Goal: Find specific page/section: Find specific page/section

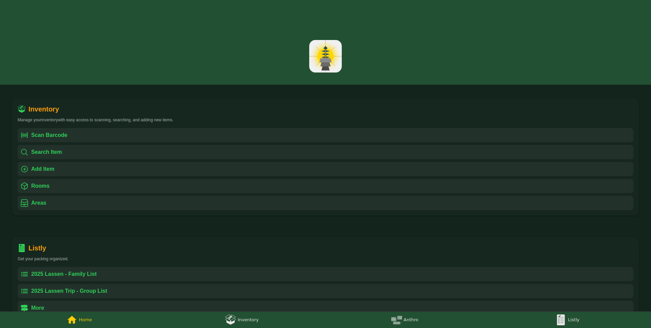
click at [386, 316] on link "Anthro" at bounding box center [407, 320] width 163 height 16
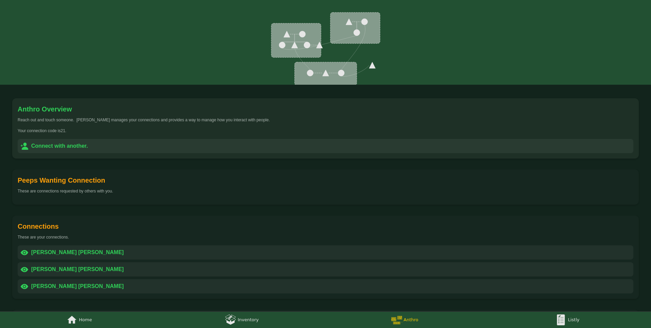
click at [69, 325] on div "" at bounding box center [71, 320] width 11 height 11
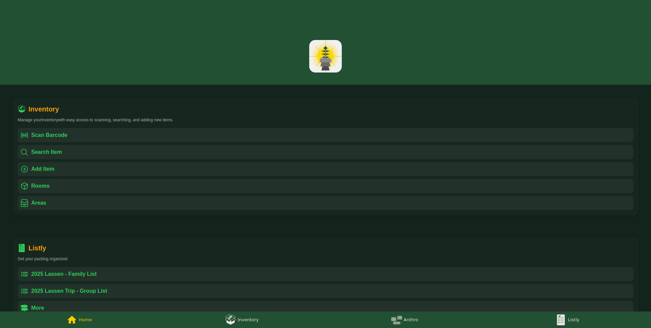
click at [104, 136] on div " Scan Barcode" at bounding box center [326, 135] width 616 height 14
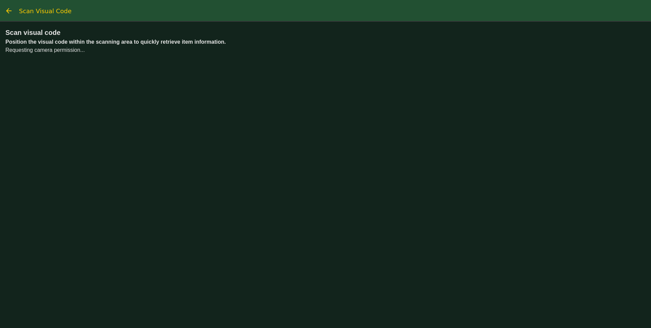
click at [5, 9] on img "(tabs), back" at bounding box center [9, 11] width 8 height 8
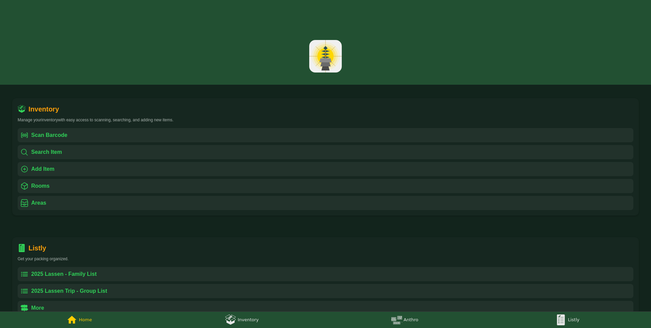
click at [65, 150] on div " Search Item" at bounding box center [326, 152] width 616 height 14
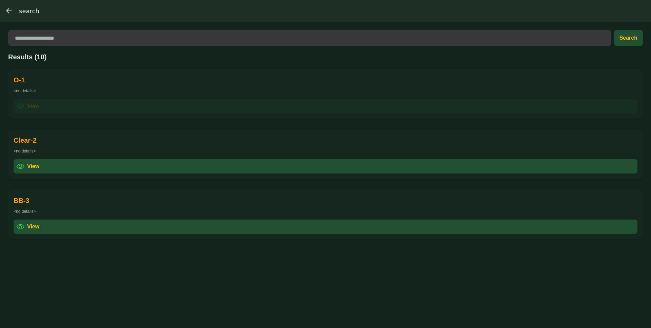
click at [49, 108] on div " View" at bounding box center [326, 106] width 624 height 14
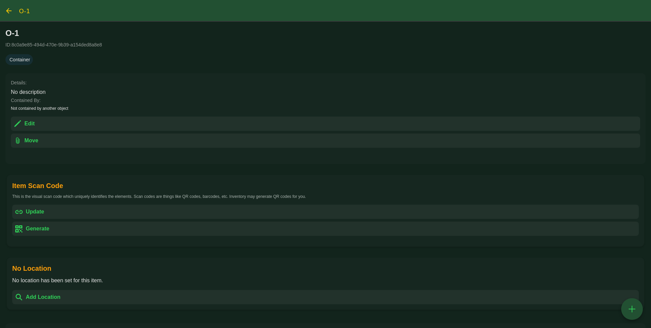
click at [10, 9] on img "search, back" at bounding box center [9, 11] width 8 height 8
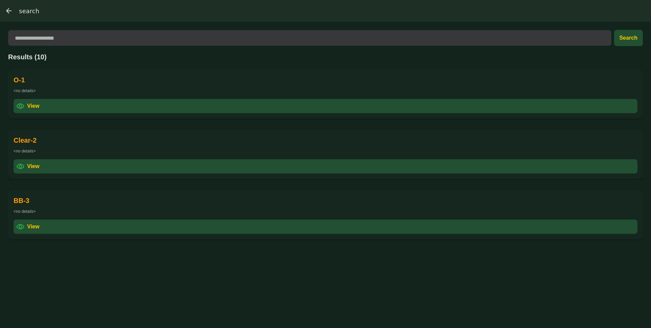
click at [10, 9] on img "(tabs), back" at bounding box center [9, 11] width 8 height 8
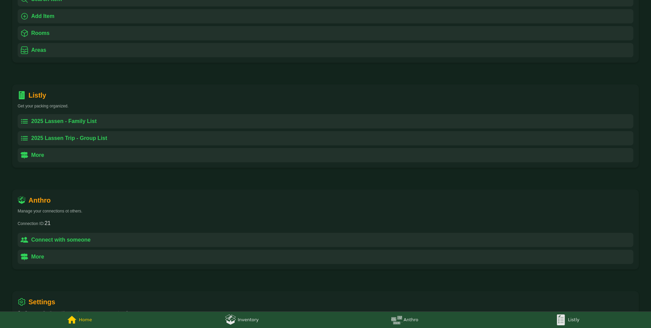
scroll to position [284, 0]
